Goal: Use online tool/utility: Utilize a website feature to perform a specific function

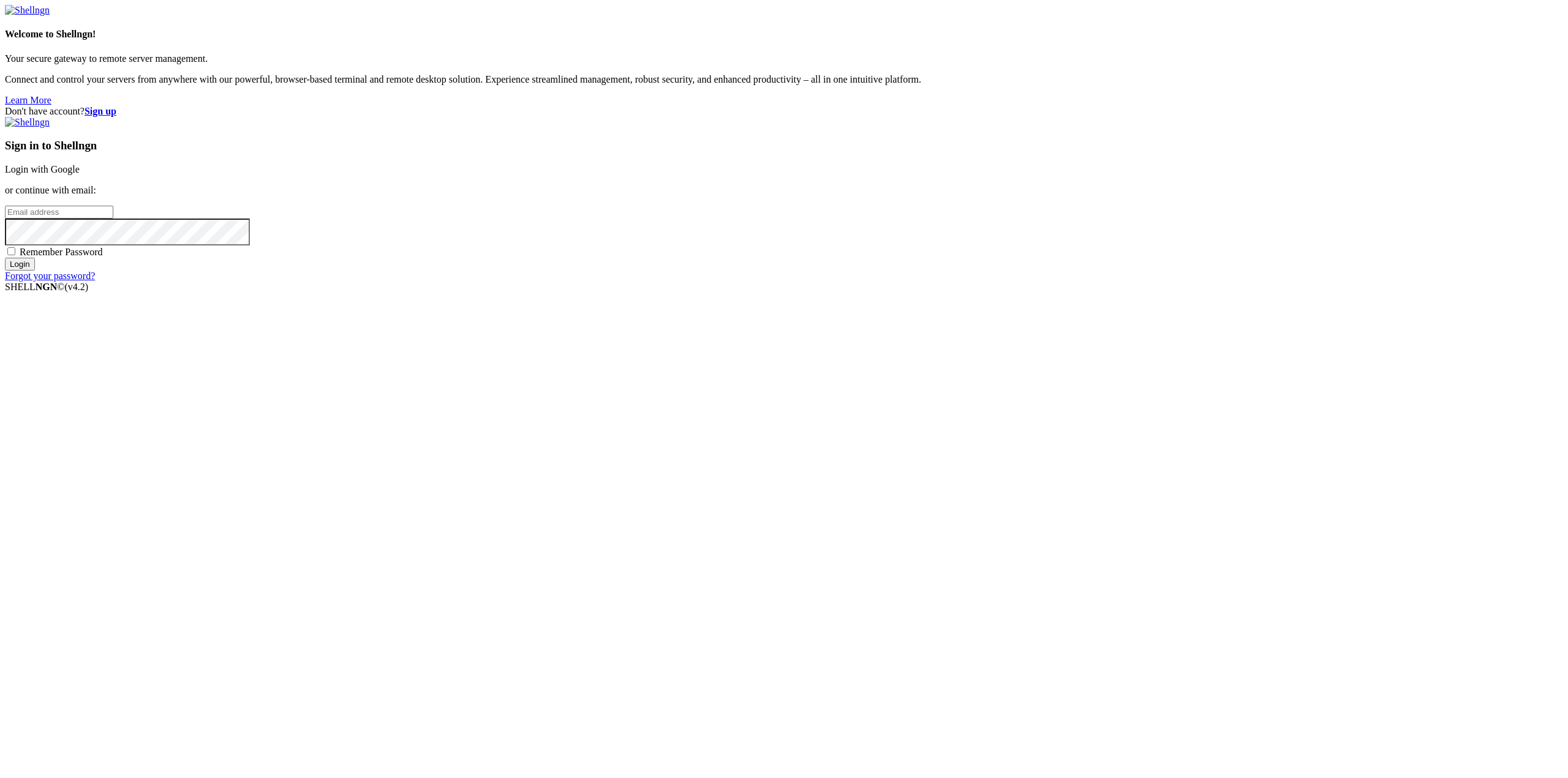
type input "[EMAIL_ADDRESS][DOMAIN_NAME]"
click at [35, 271] on input "Login" at bounding box center [20, 264] width 30 height 13
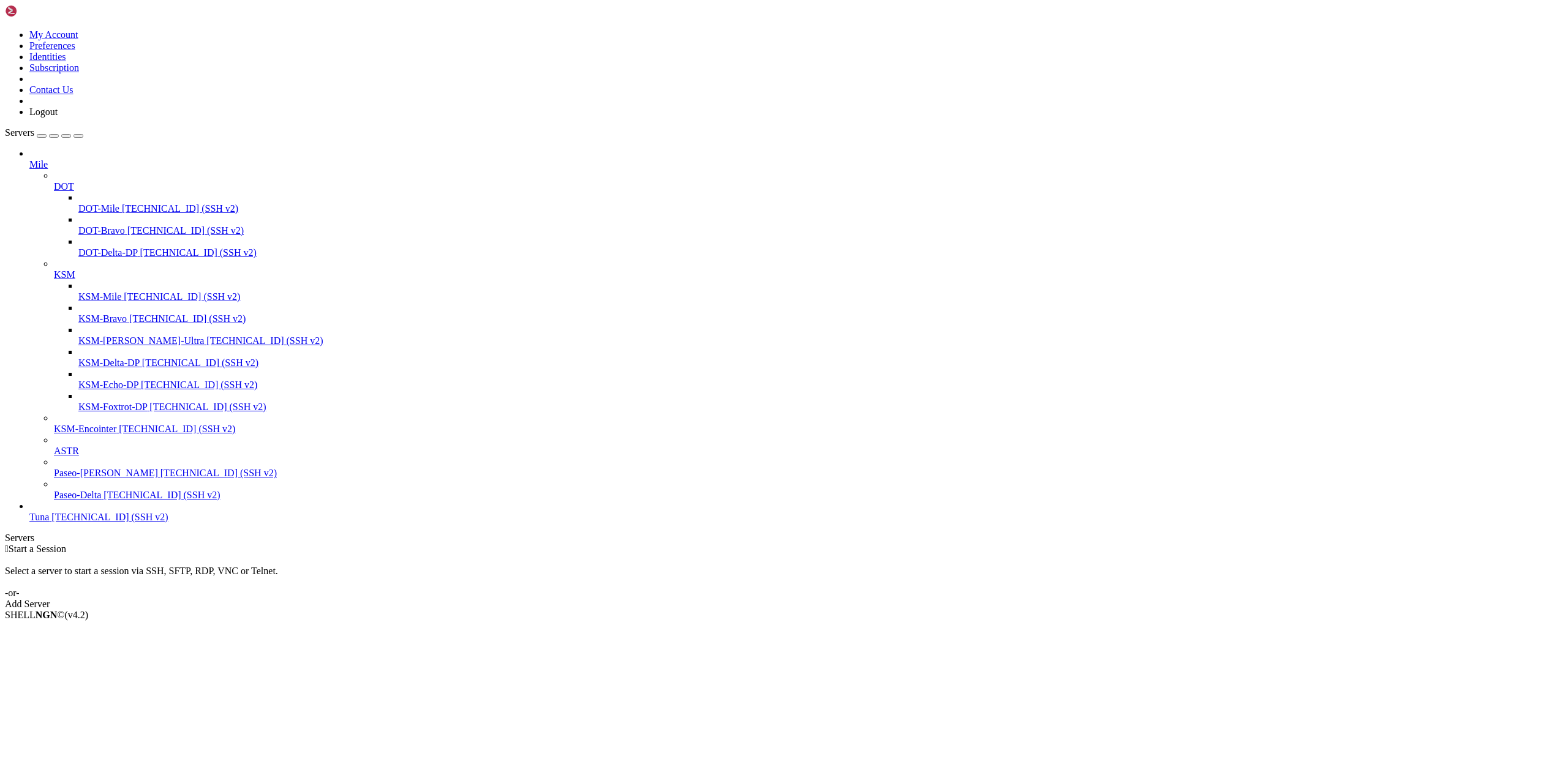
click at [54, 270] on icon at bounding box center [54, 270] width 0 height 0
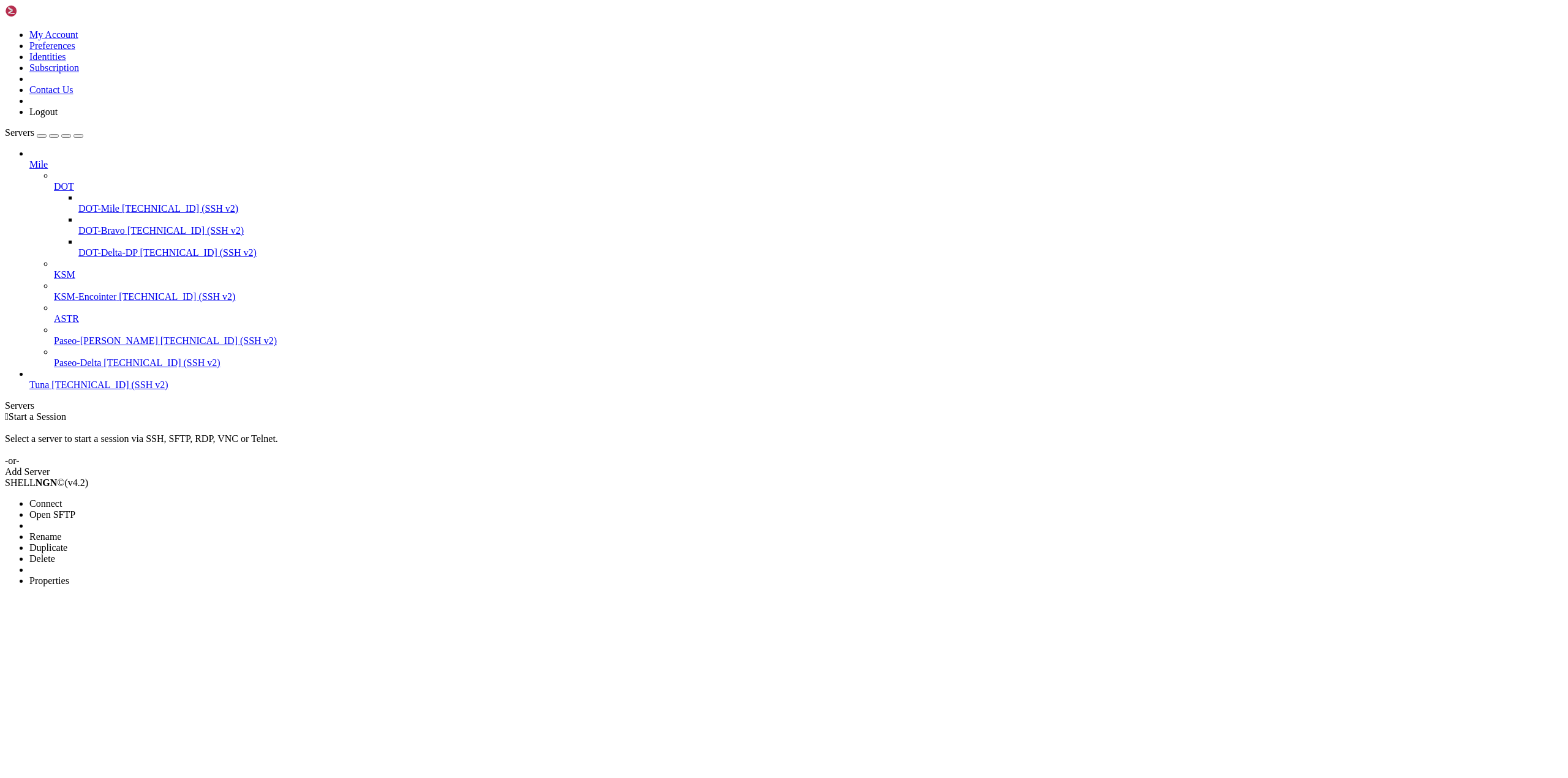
click at [62, 498] on span "Connect" at bounding box center [45, 503] width 33 height 10
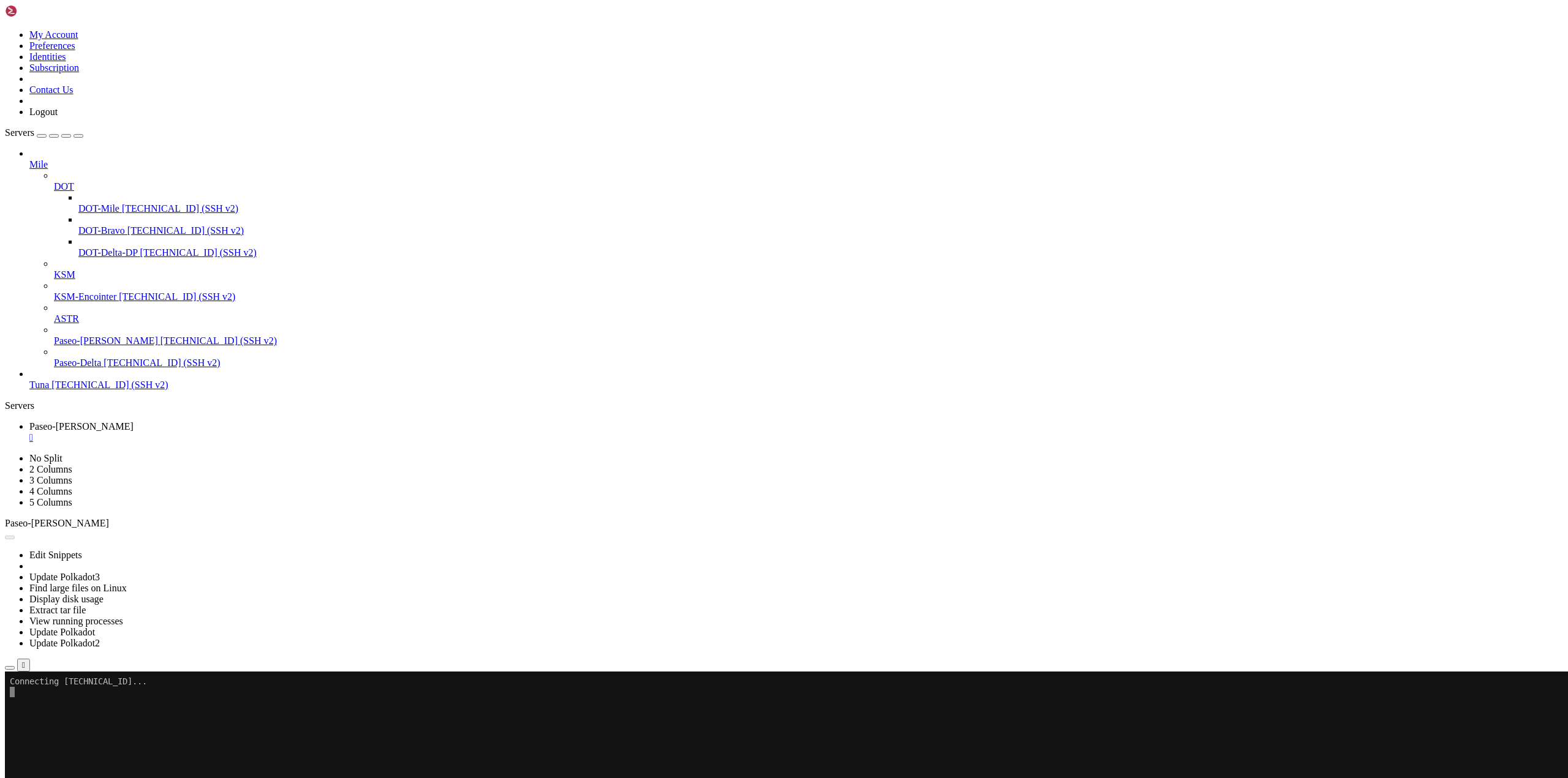
click at [62, 714] on span "Connect" at bounding box center [45, 719] width 33 height 10
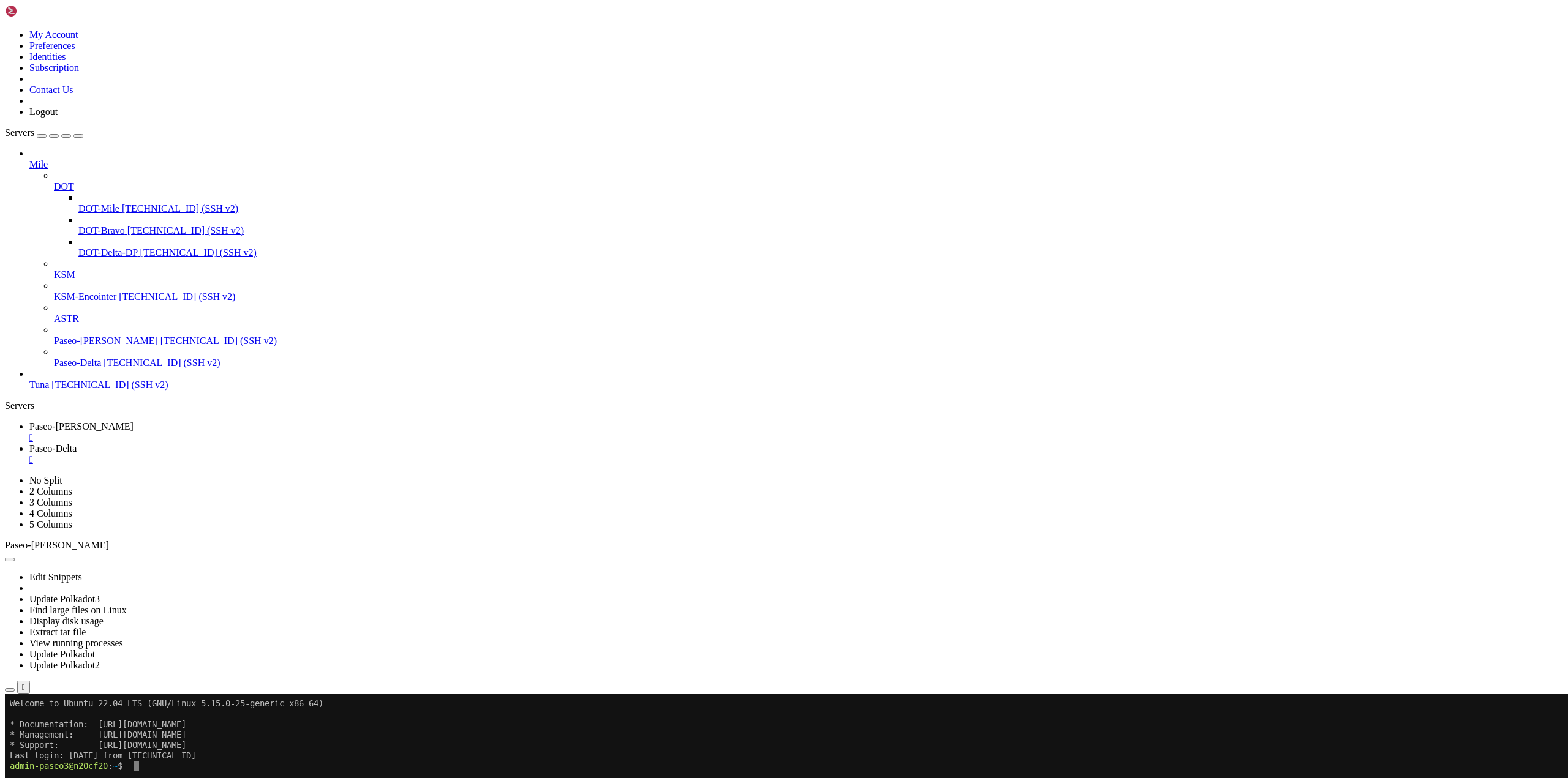
click at [133, 421] on span "Paseo-[PERSON_NAME]" at bounding box center [81, 426] width 104 height 10
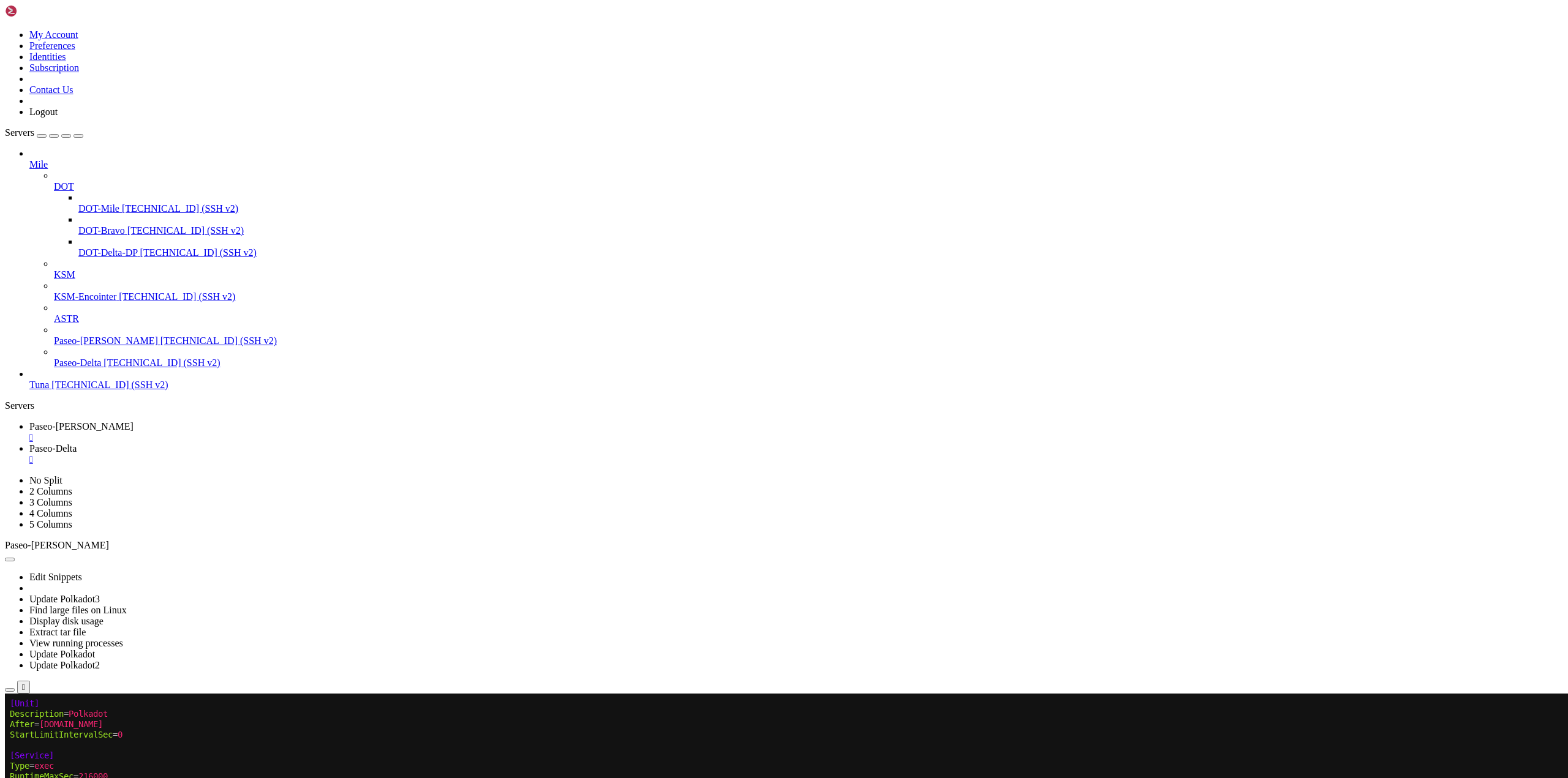
scroll to position [6, 1]
click at [77, 443] on span "Paseo-Delta" at bounding box center [53, 448] width 47 height 10
click at [133, 421] on span "Paseo-[PERSON_NAME]" at bounding box center [81, 426] width 104 height 10
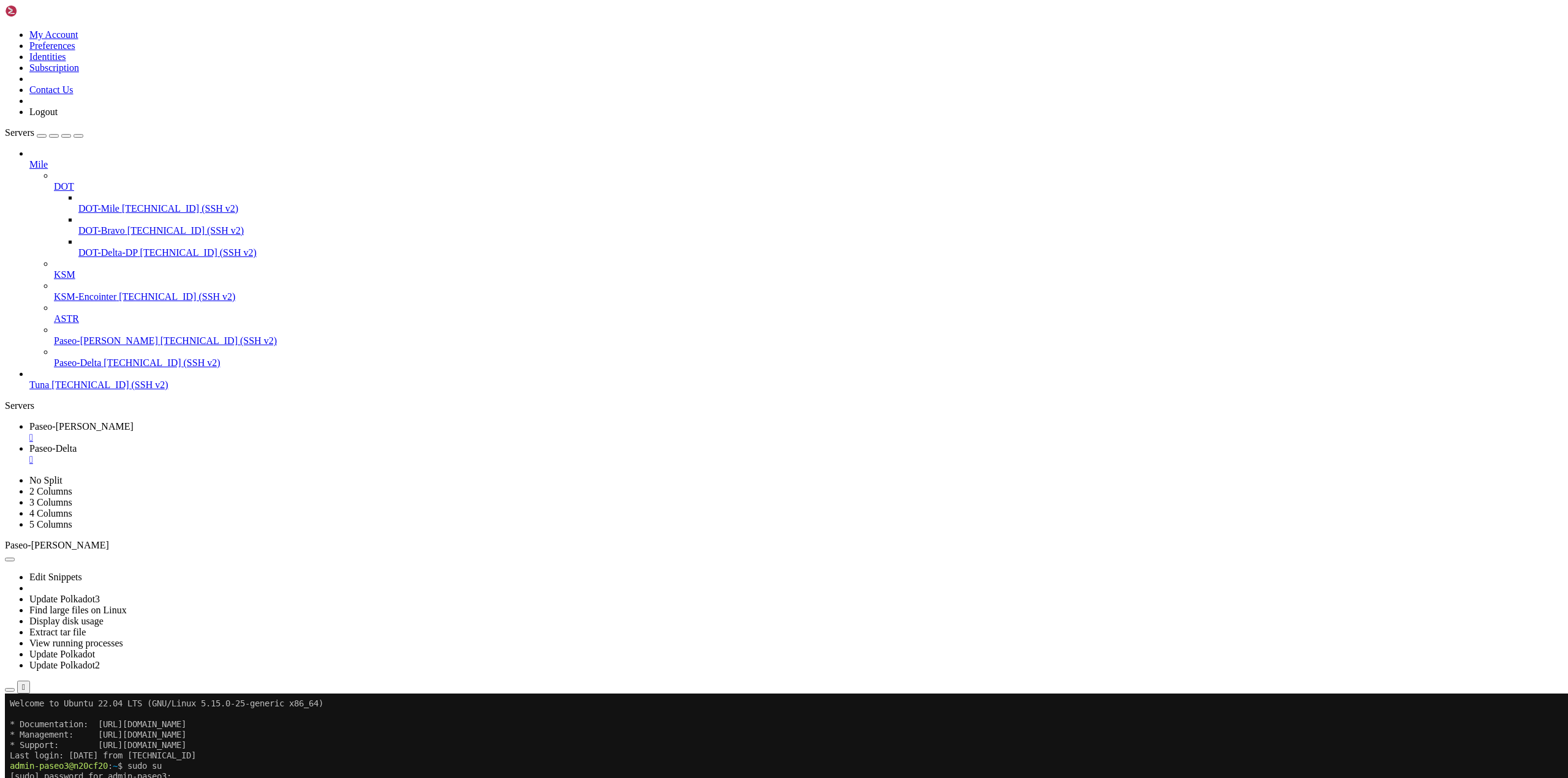
click at [77, 443] on span "Paseo-Delta" at bounding box center [53, 448] width 47 height 10
click at [194, 421] on link "Paseo-[PERSON_NAME] " at bounding box center [796, 432] width 1534 height 22
click at [77, 443] on span "Paseo-Delta" at bounding box center [53, 448] width 47 height 10
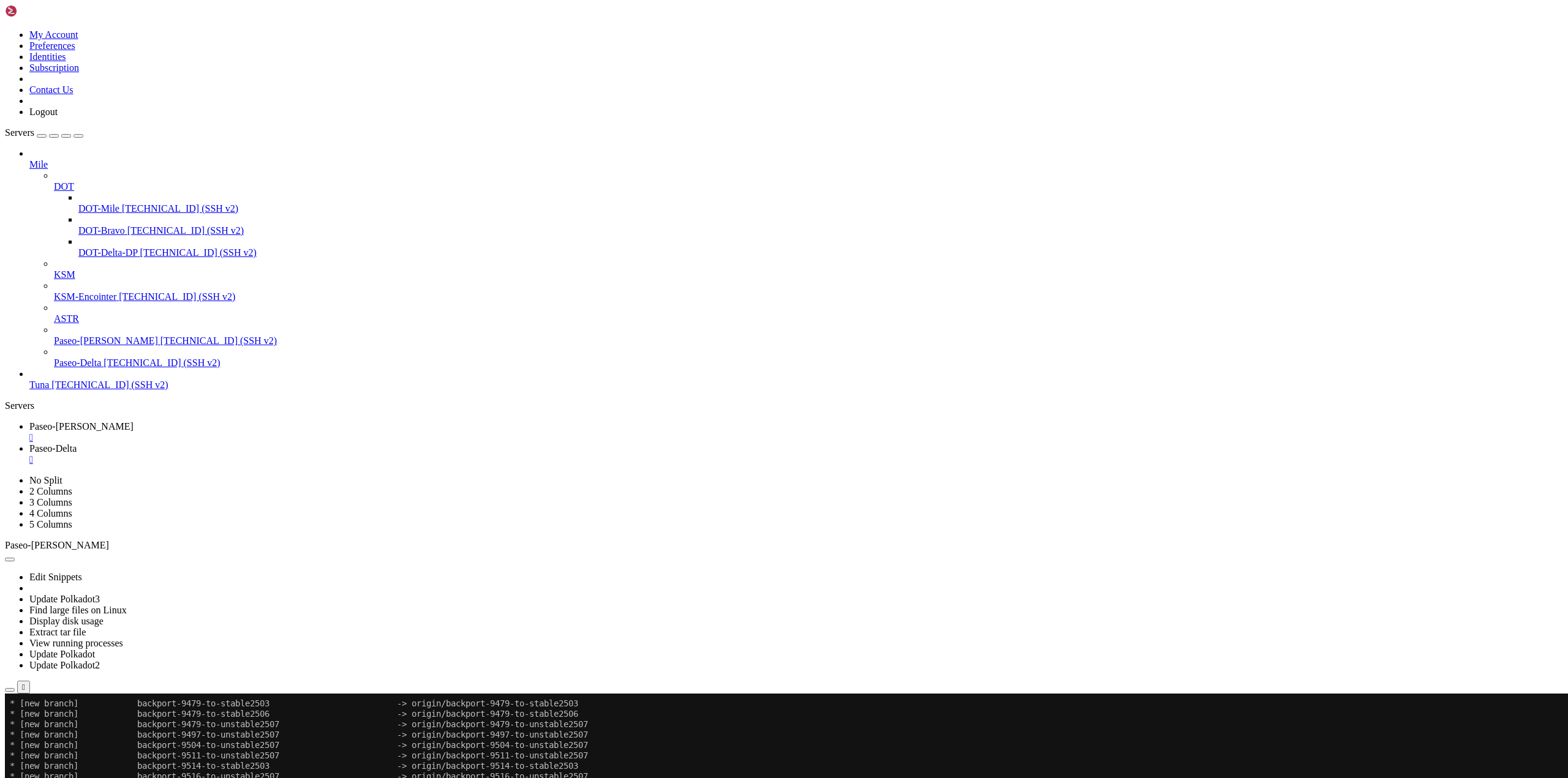
scroll to position [343, 0]
drag, startPoint x: 520, startPoint y: 1512, endPoint x: 439, endPoint y: 1515, distance: 81.1
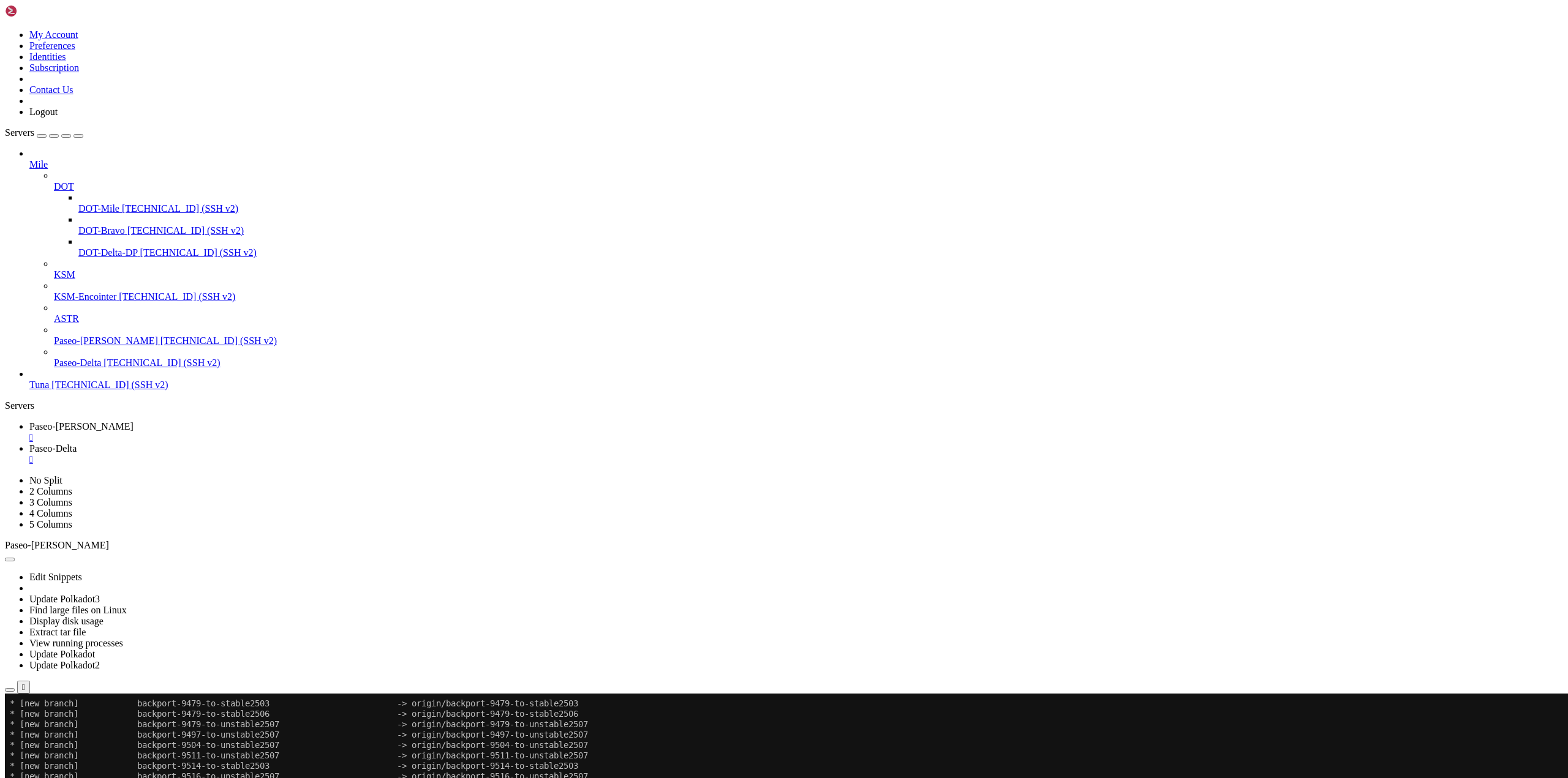
scroll to position [364, 0]
drag, startPoint x: 167, startPoint y: 1530, endPoint x: 316, endPoint y: 1532, distance: 149.0
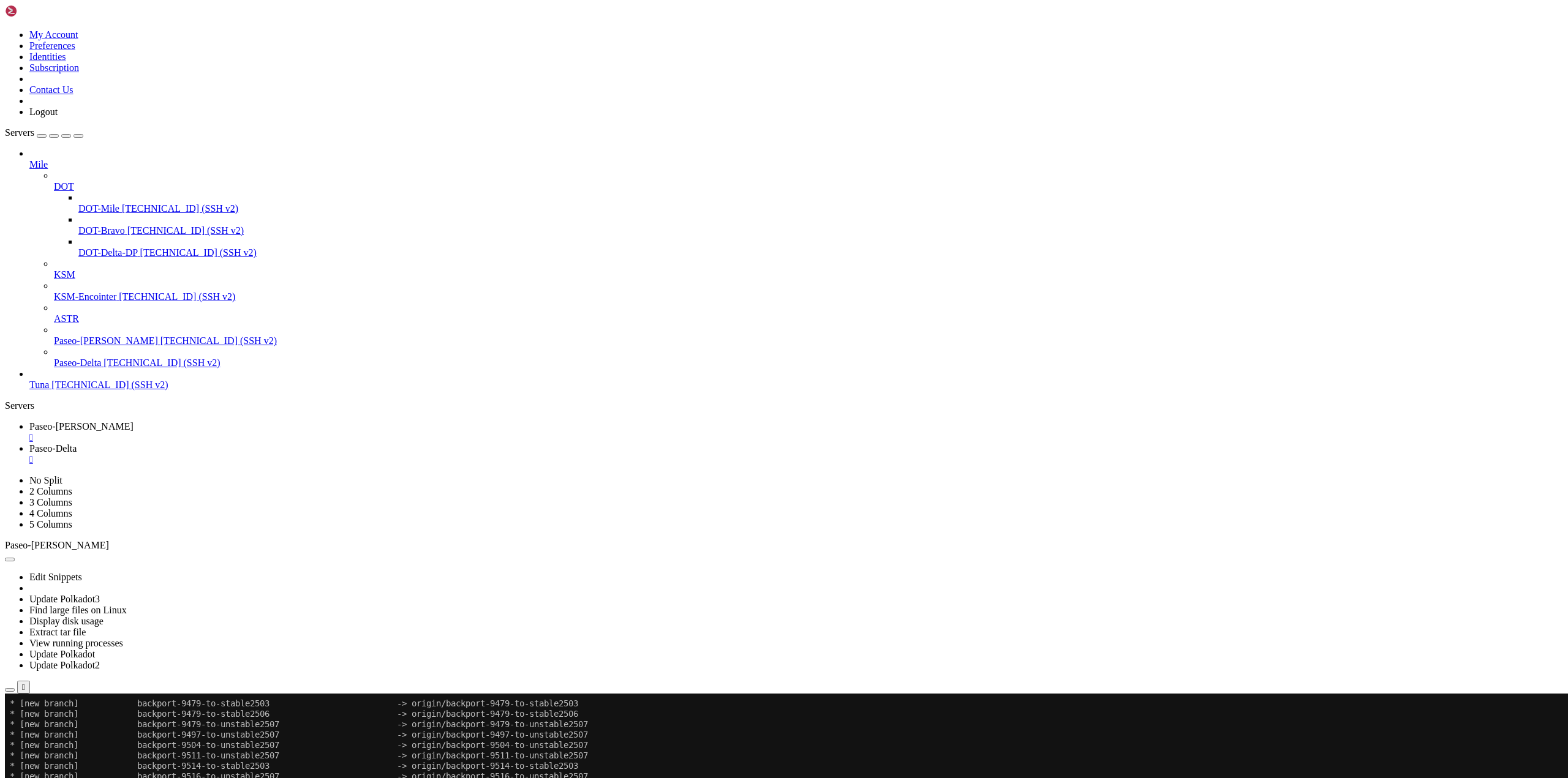
click at [210, 421] on link "Paseo-[PERSON_NAME] " at bounding box center [796, 432] width 1534 height 22
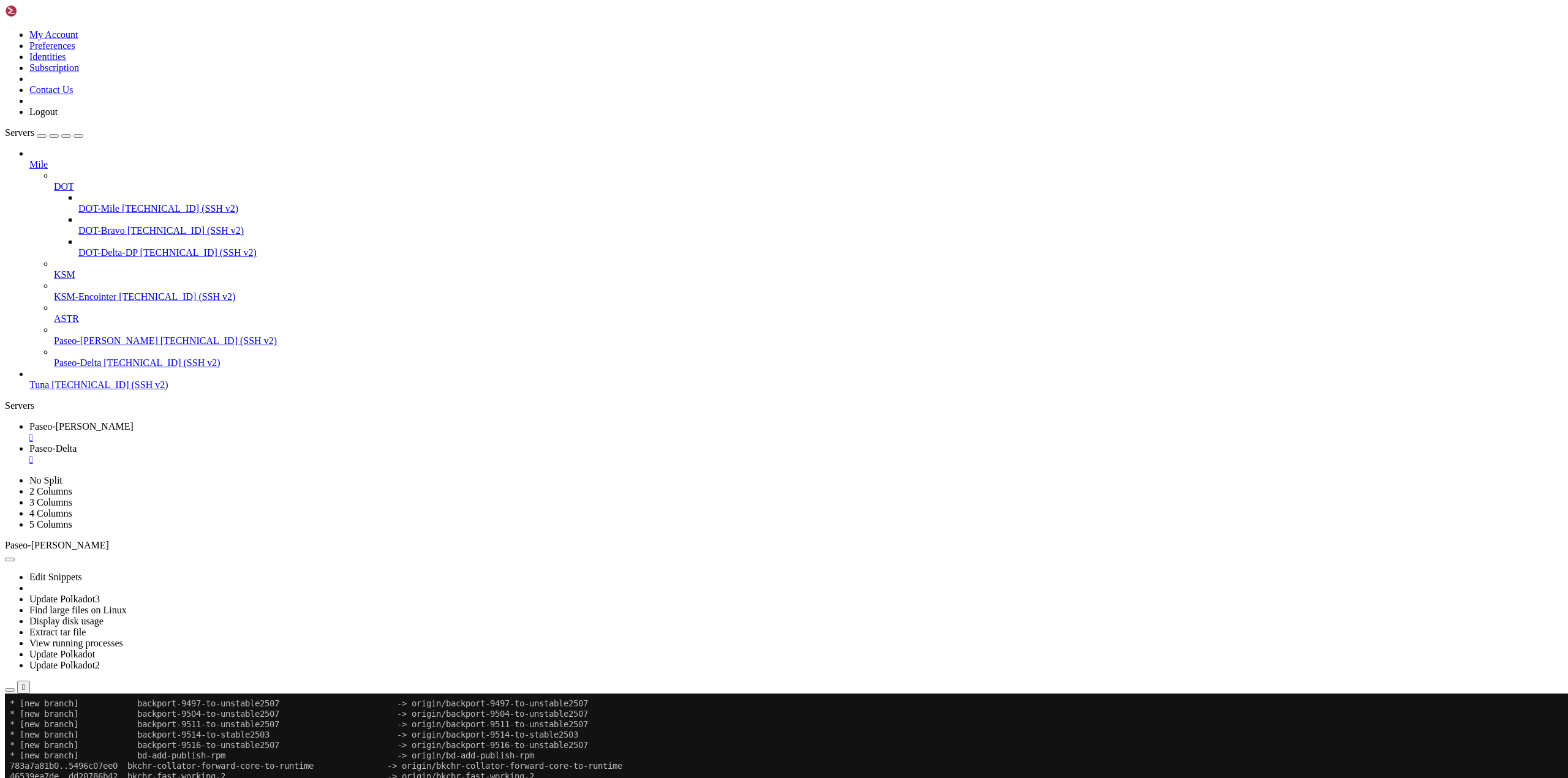
drag, startPoint x: 203, startPoint y: 1379, endPoint x: 310, endPoint y: 1382, distance: 107.0
click at [77, 443] on span "Paseo-Delta" at bounding box center [53, 448] width 47 height 10
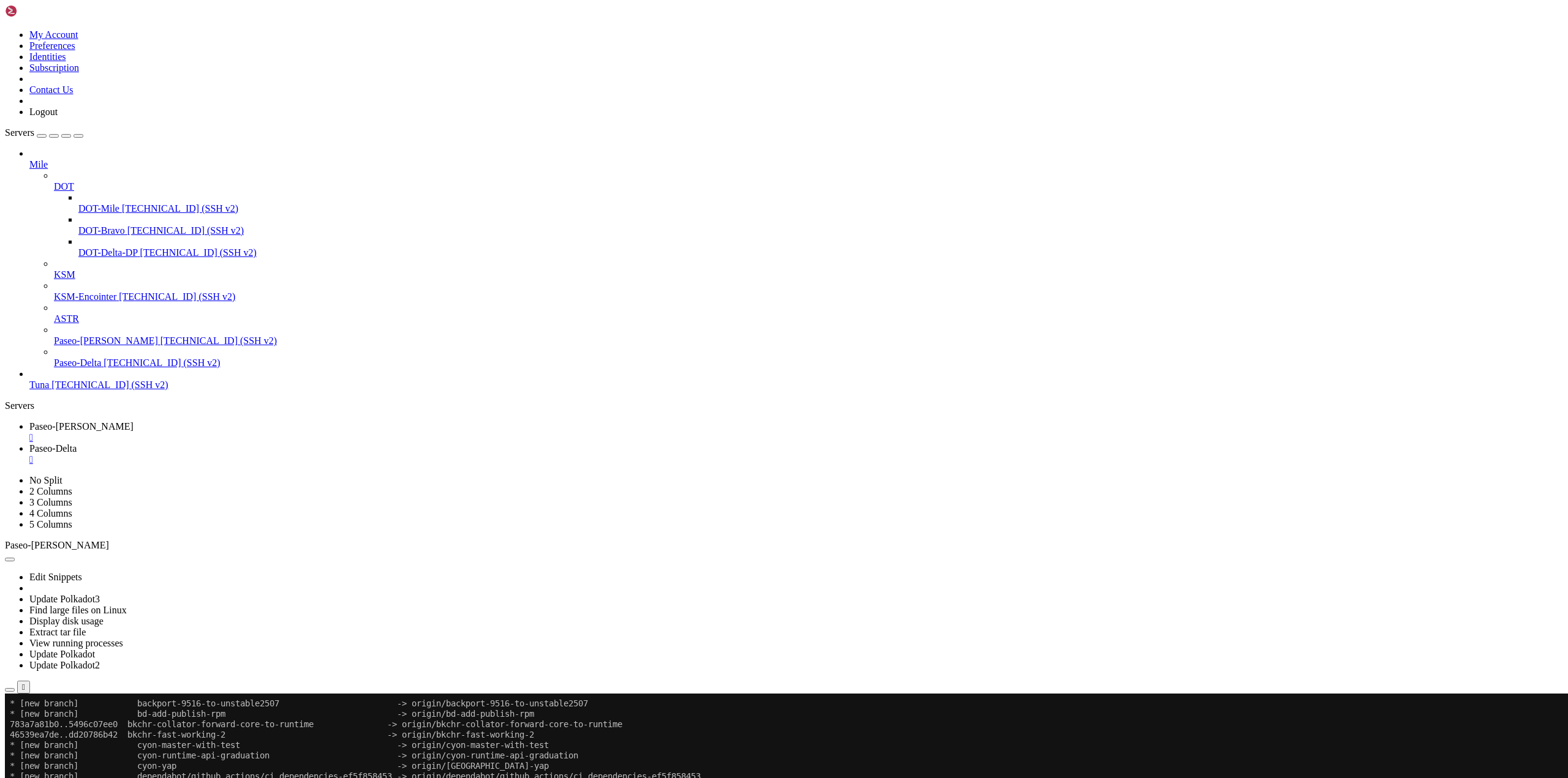
scroll to position [551, 0]
click at [133, 421] on span "Paseo-[PERSON_NAME]" at bounding box center [81, 426] width 104 height 10
click at [77, 443] on span "Paseo-Delta" at bounding box center [53, 448] width 47 height 10
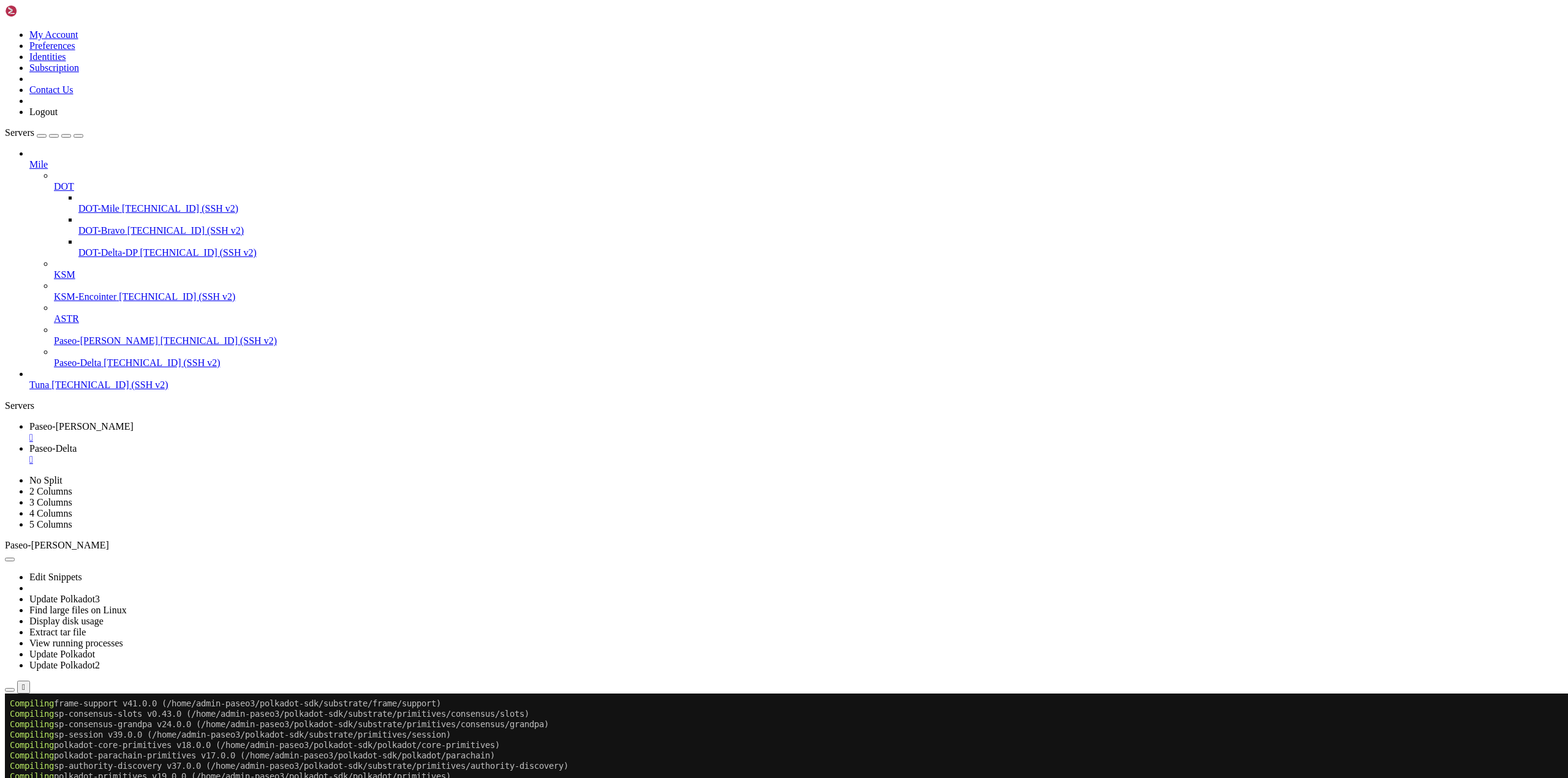
scroll to position [1675, 0]
click at [202, 421] on link "Paseo-[PERSON_NAME] " at bounding box center [796, 432] width 1534 height 22
click at [77, 443] on span "Paseo-Delta" at bounding box center [53, 448] width 47 height 10
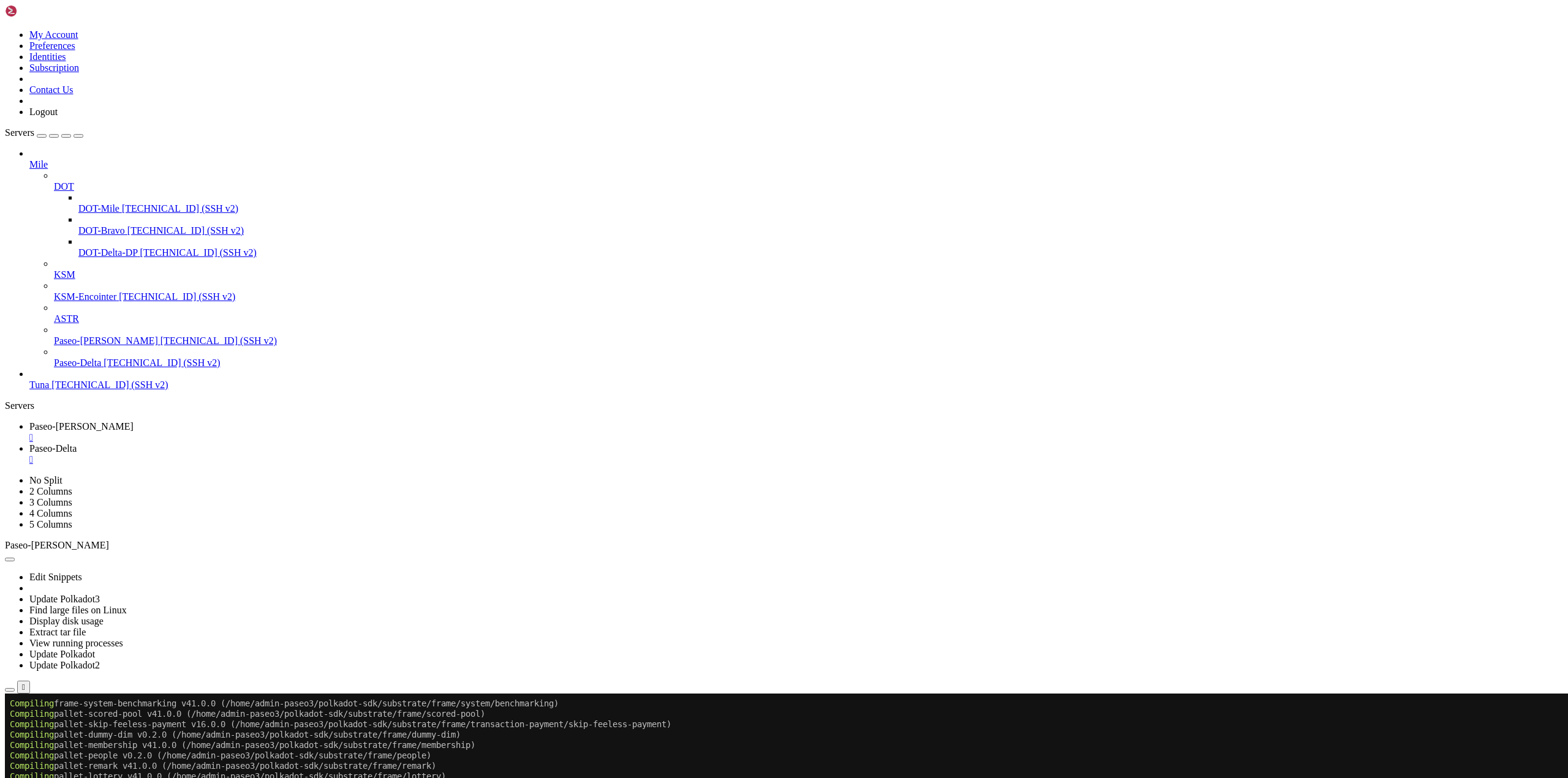
click at [133, 421] on span "Paseo-[PERSON_NAME]" at bounding box center [81, 426] width 104 height 10
click at [77, 443] on span "Paseo-Delta" at bounding box center [53, 448] width 47 height 10
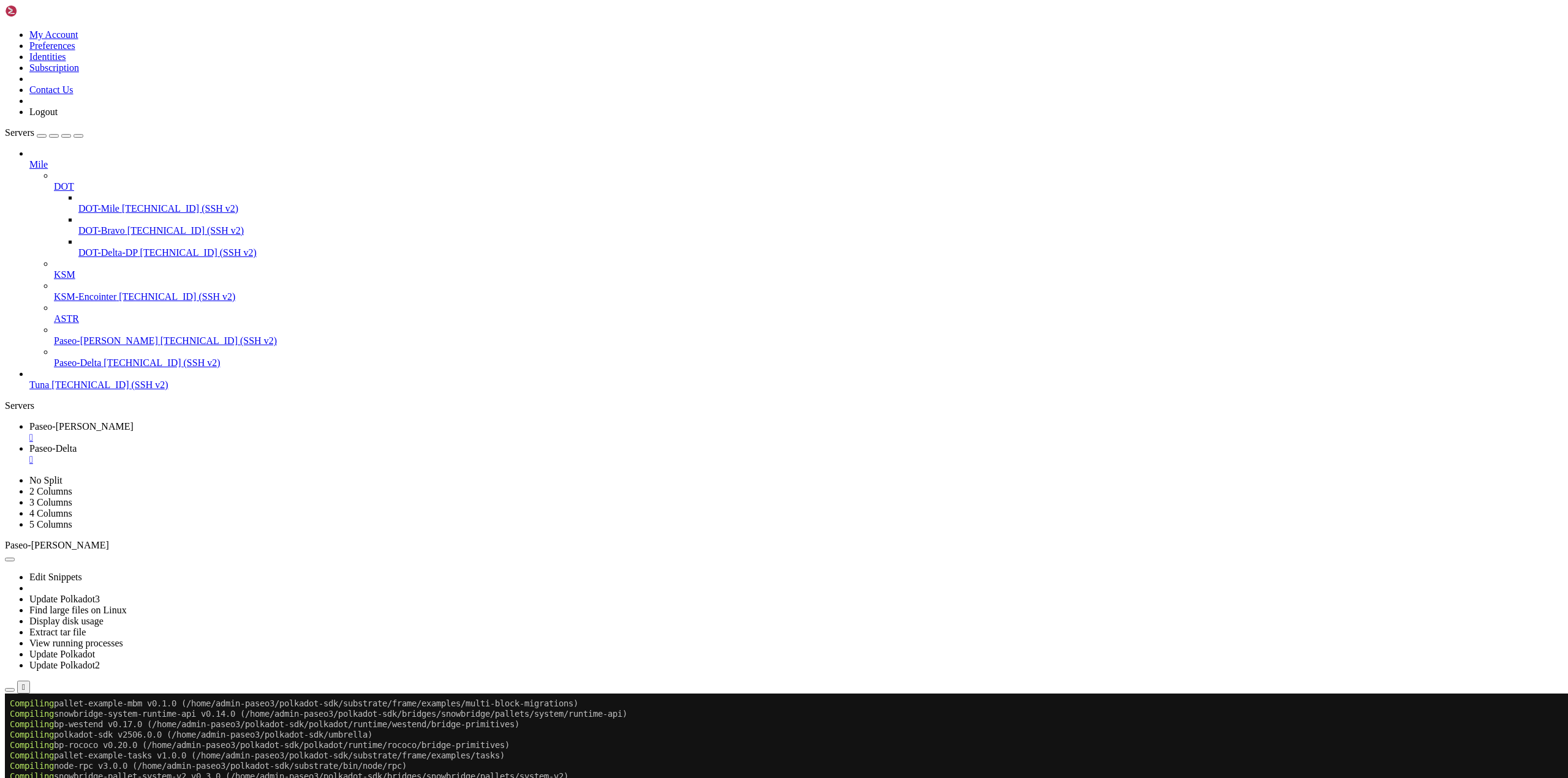
scroll to position [4370, 0]
click at [133, 421] on span "Paseo-[PERSON_NAME]" at bounding box center [81, 426] width 104 height 10
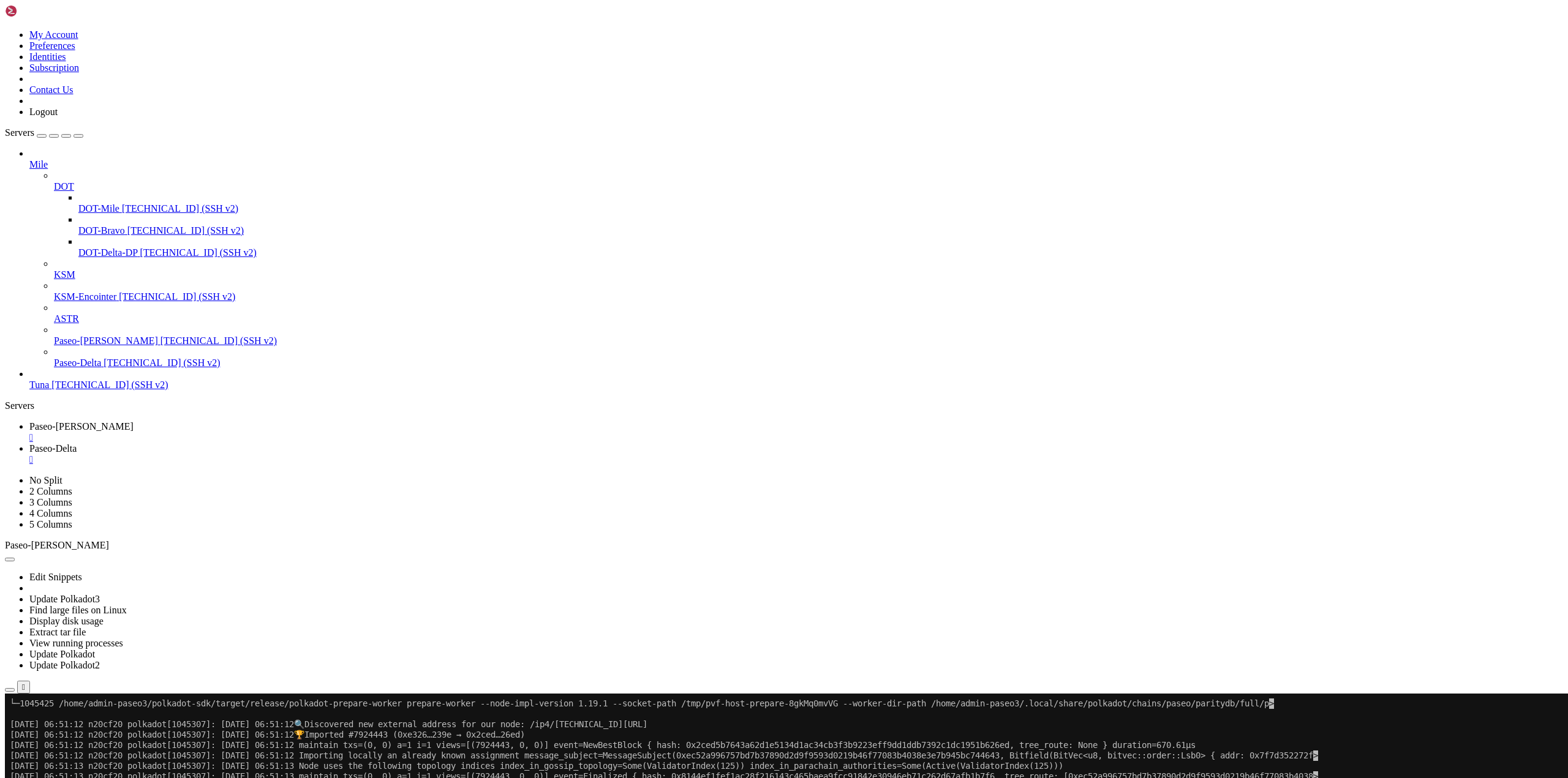
scroll to position [5921, 0]
click at [241, 432] on div "" at bounding box center [796, 438] width 1534 height 11
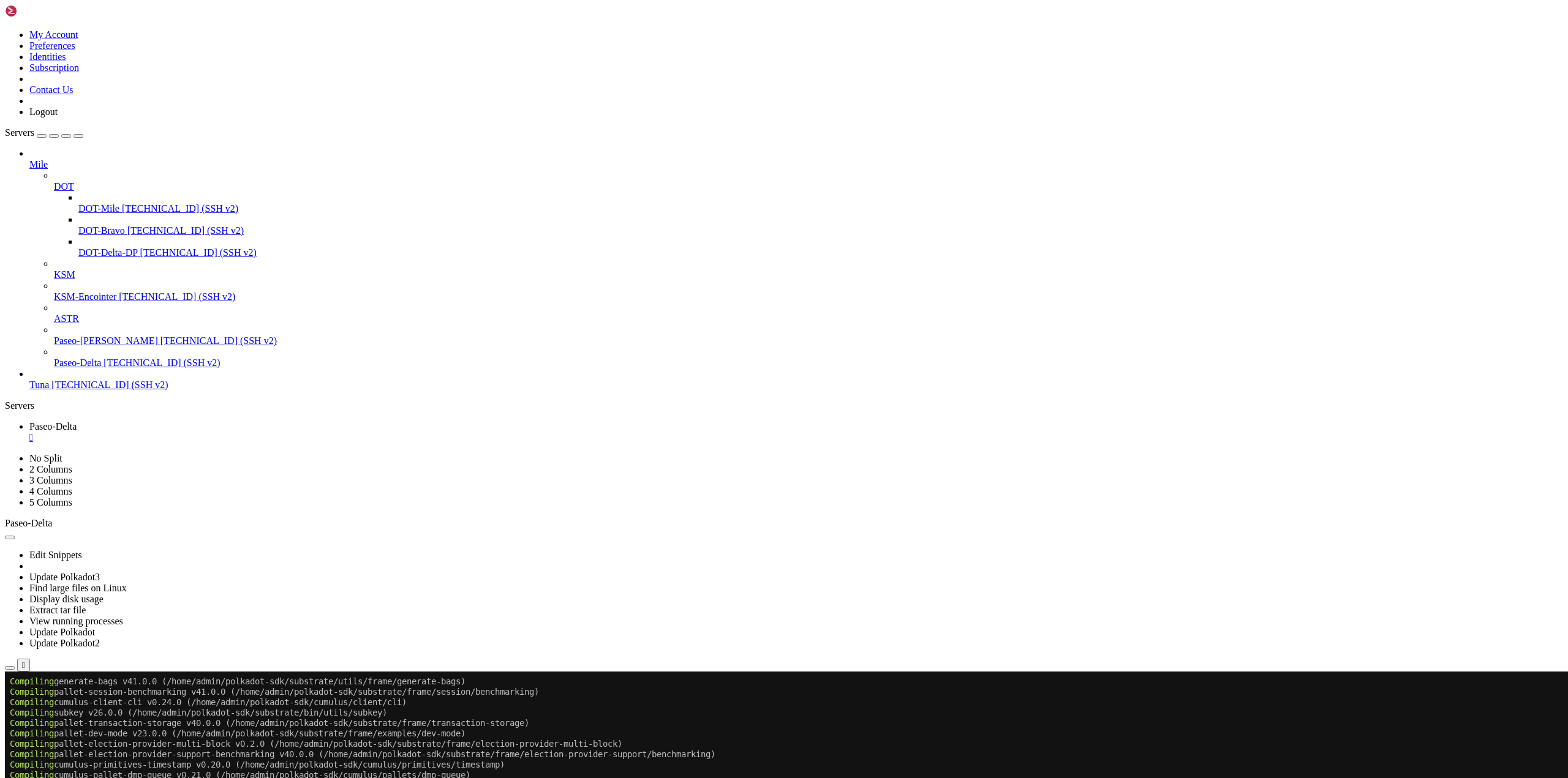
drag, startPoint x: 651, startPoint y: 1337, endPoint x: 532, endPoint y: 1333, distance: 119.1
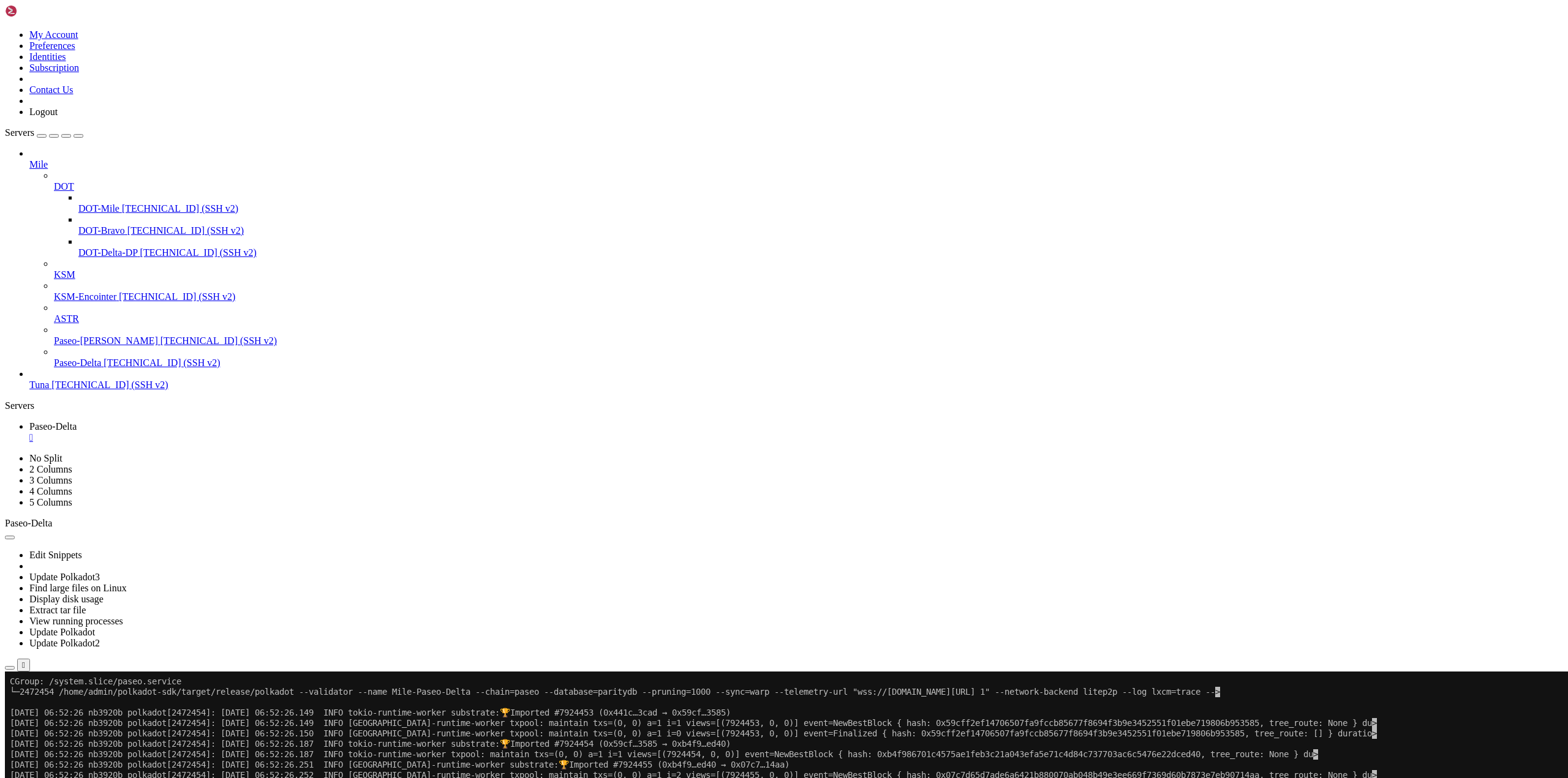
scroll to position [5276, 0]
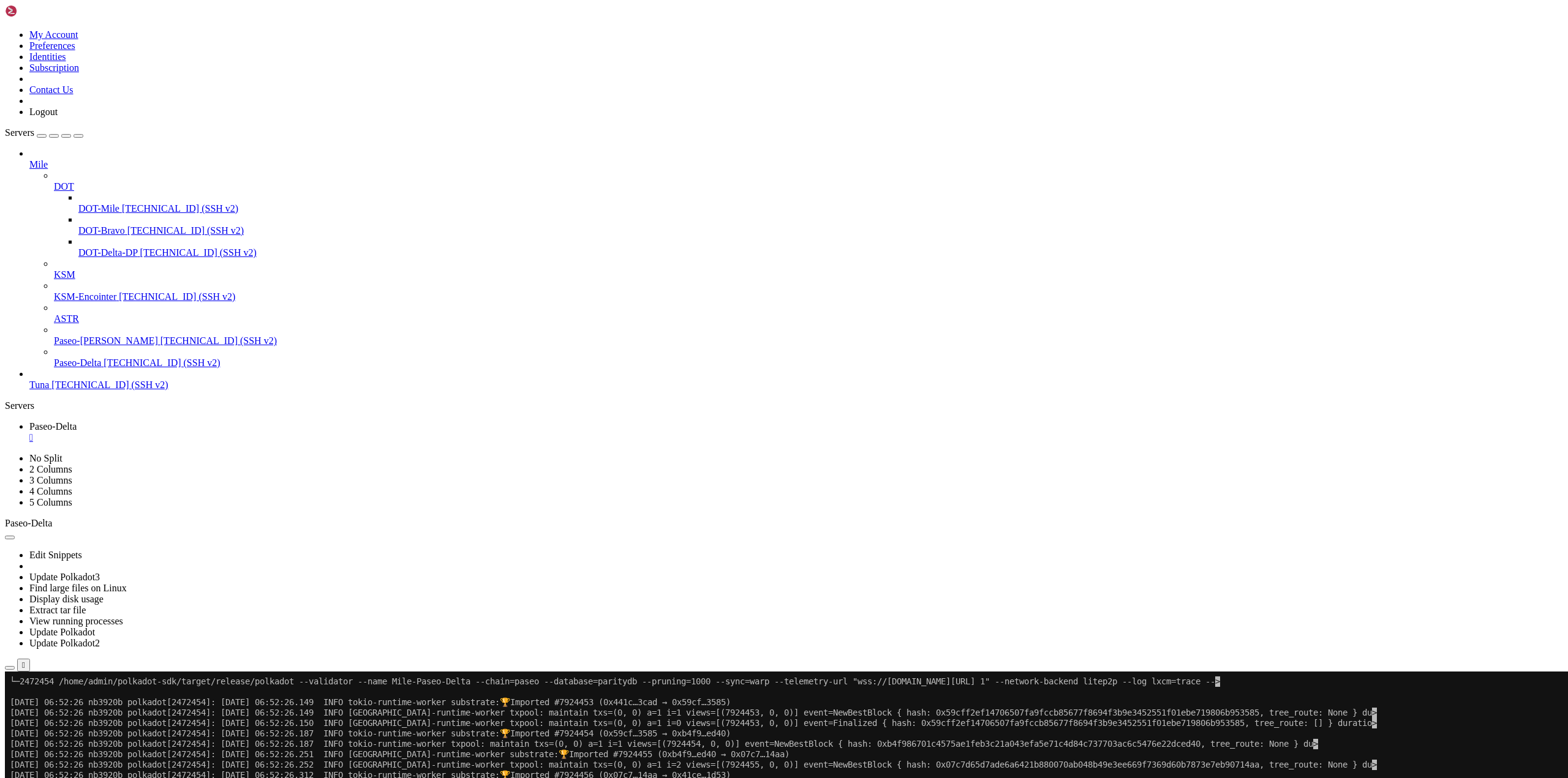
click at [232, 432] on div "" at bounding box center [796, 438] width 1534 height 11
